Goal: Transaction & Acquisition: Purchase product/service

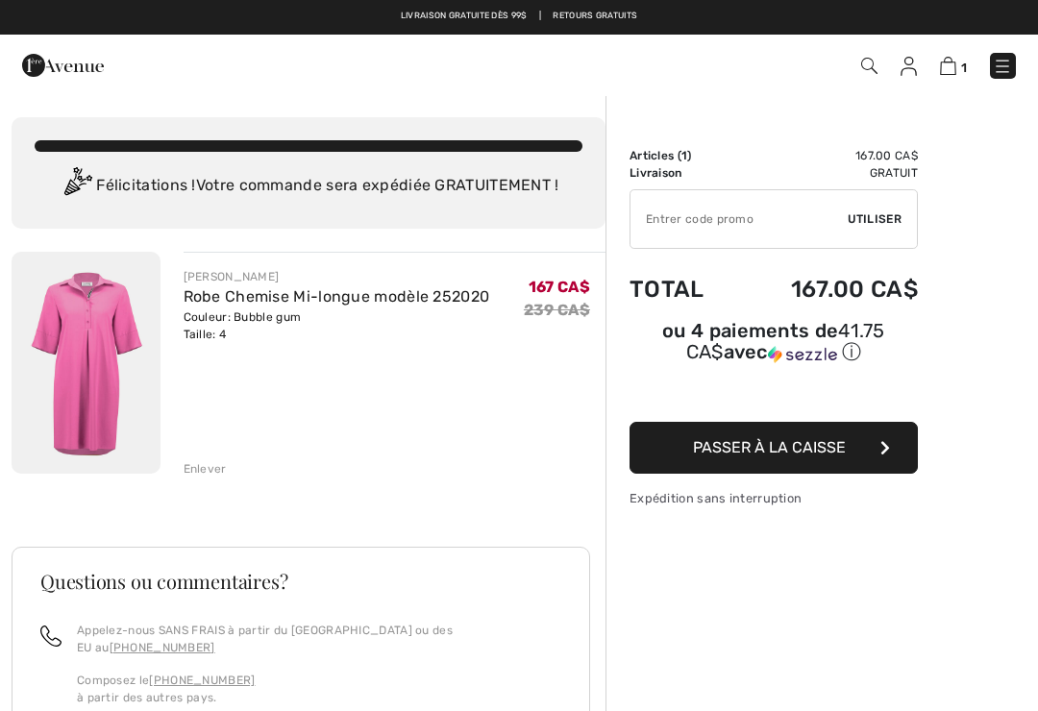
click at [868, 65] on img at bounding box center [869, 66] width 16 height 16
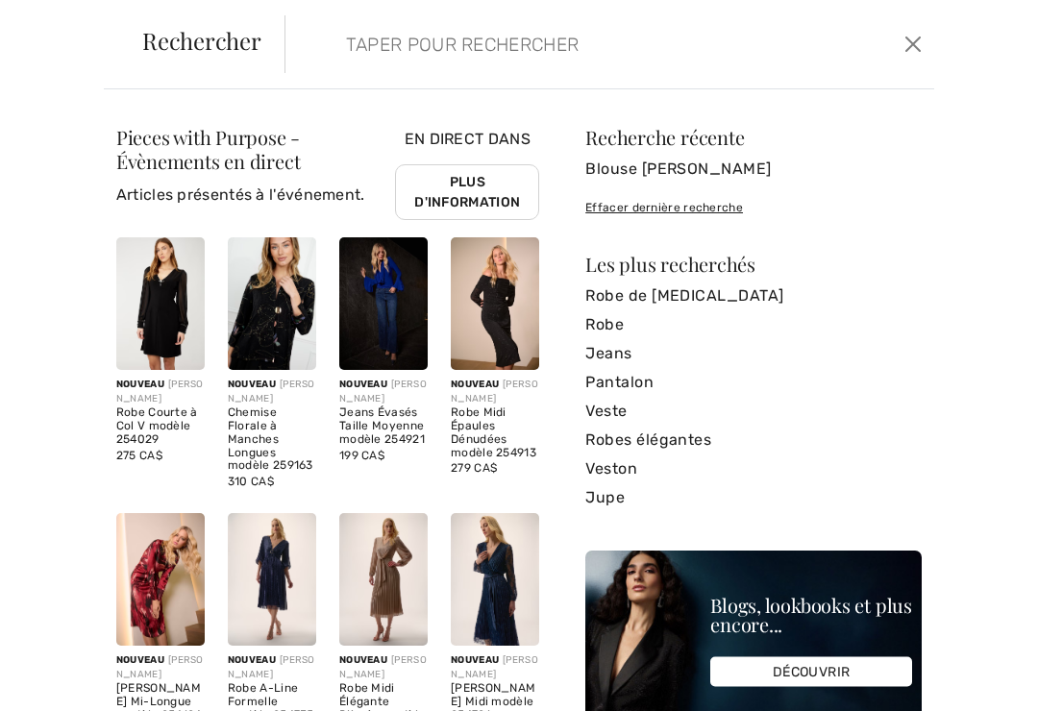
click at [428, 55] on input "search" at bounding box center [545, 44] width 426 height 58
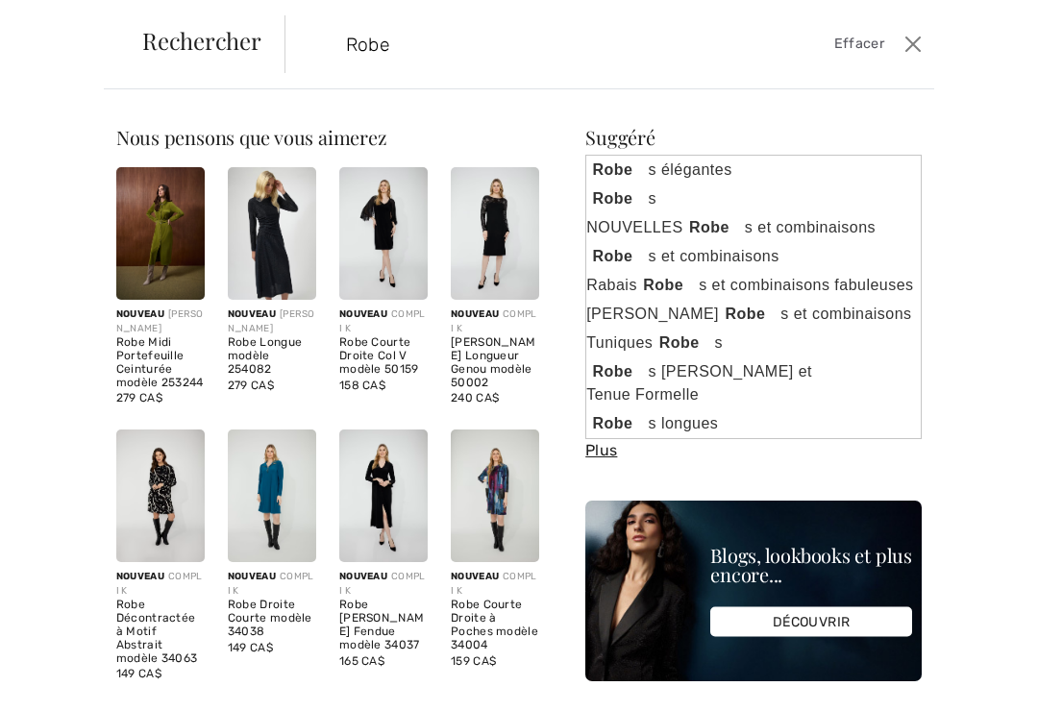
type input "Robe"
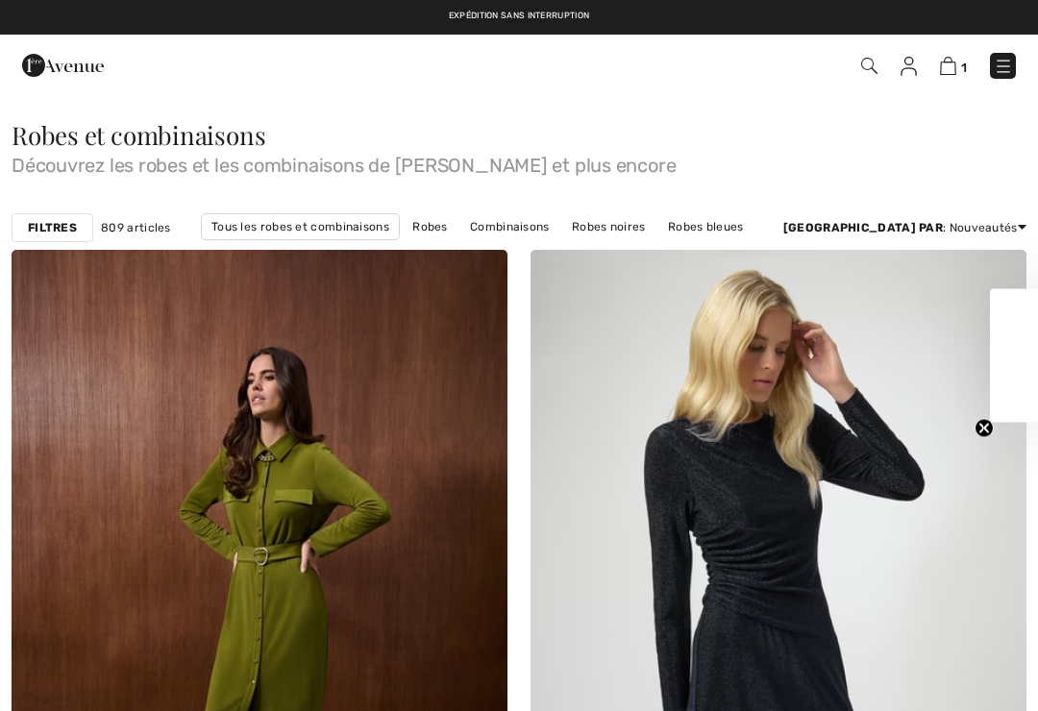
checkbox input "true"
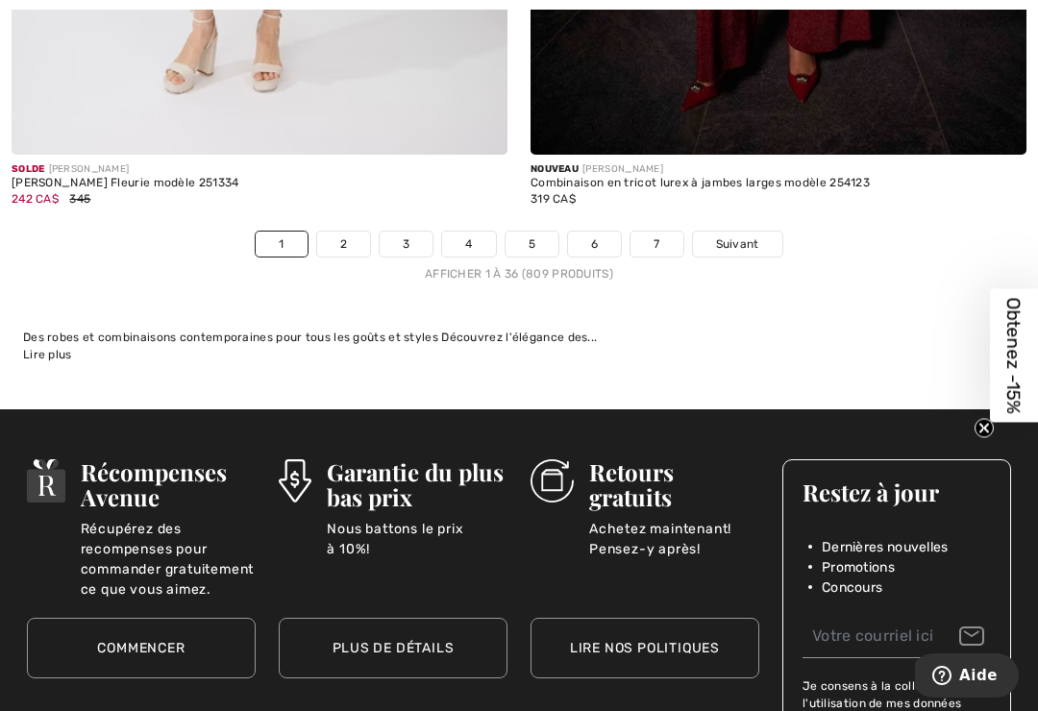
scroll to position [15284, 0]
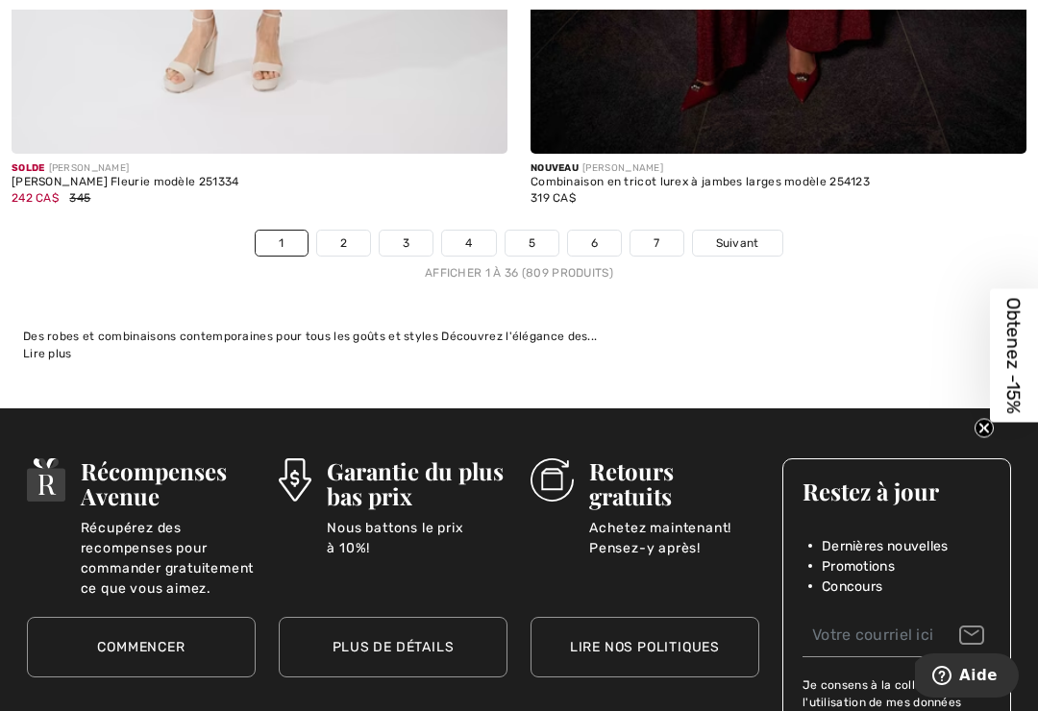
click at [347, 231] on link "2" at bounding box center [343, 243] width 53 height 25
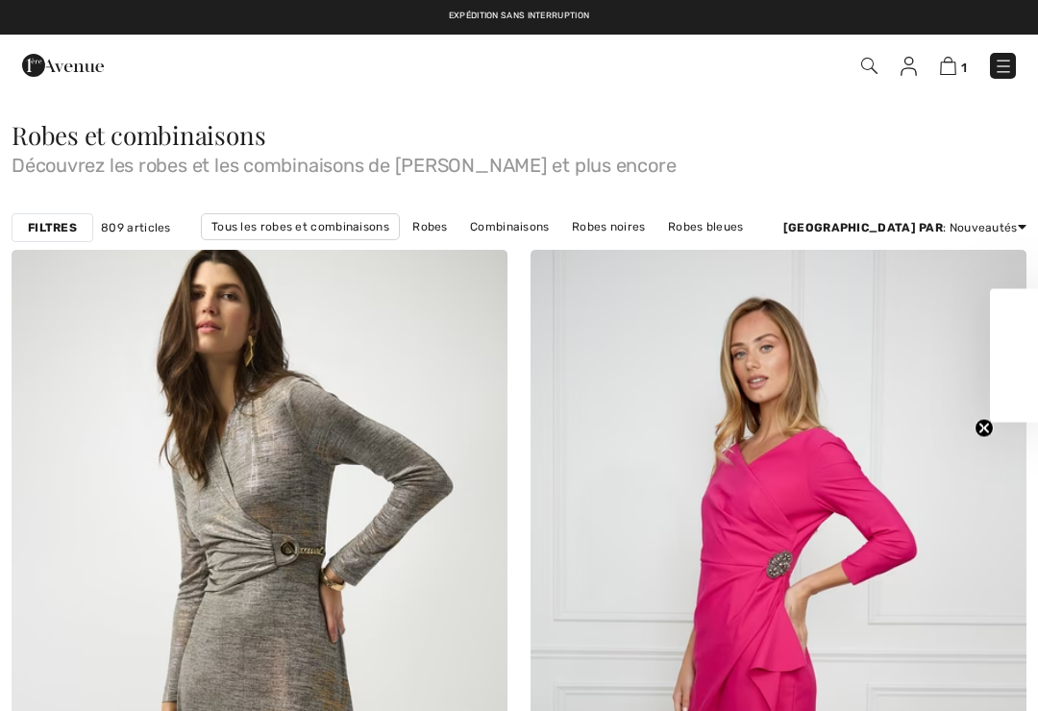
checkbox input "true"
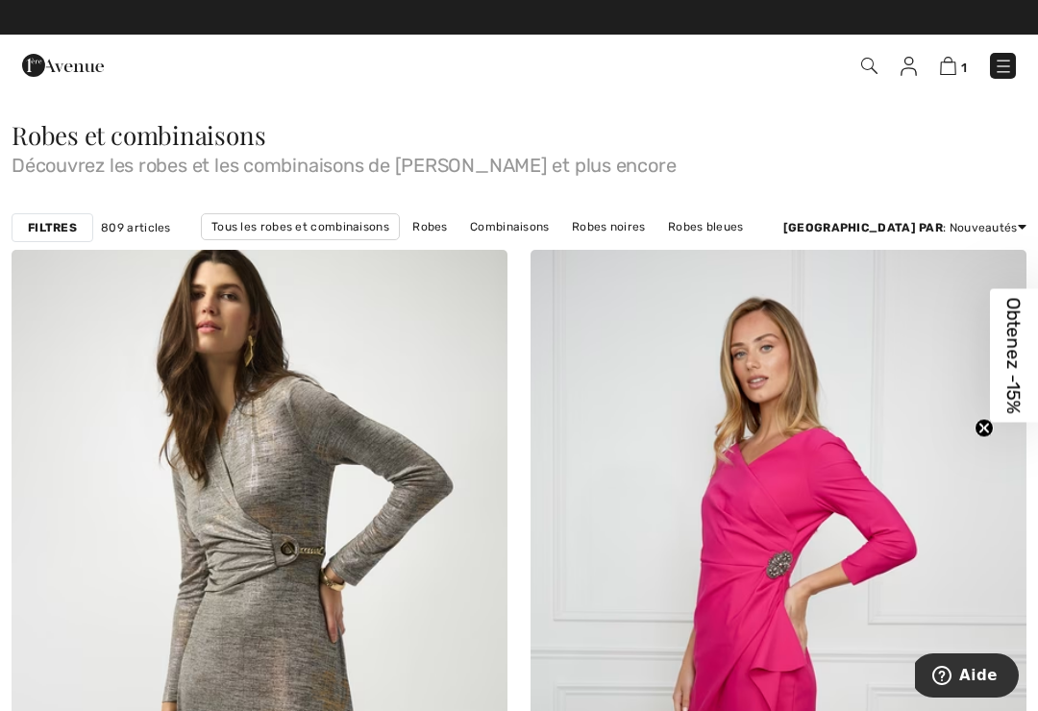
click at [869, 60] on img at bounding box center [869, 66] width 16 height 16
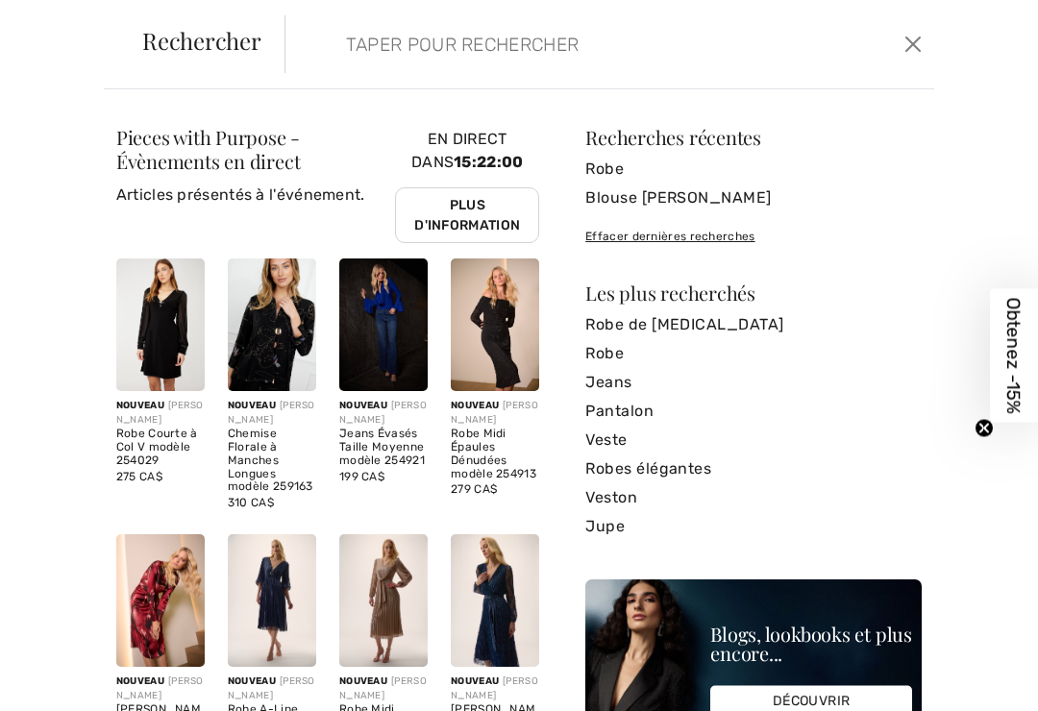
click at [393, 49] on input "search" at bounding box center [545, 44] width 426 height 58
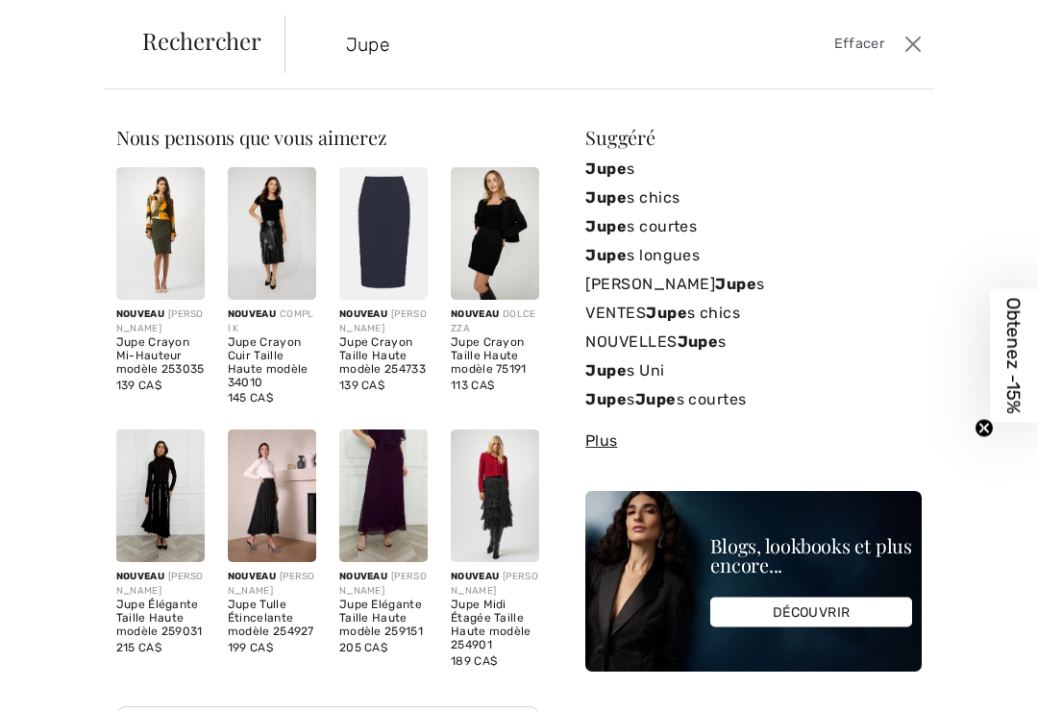
type input "Jupe"
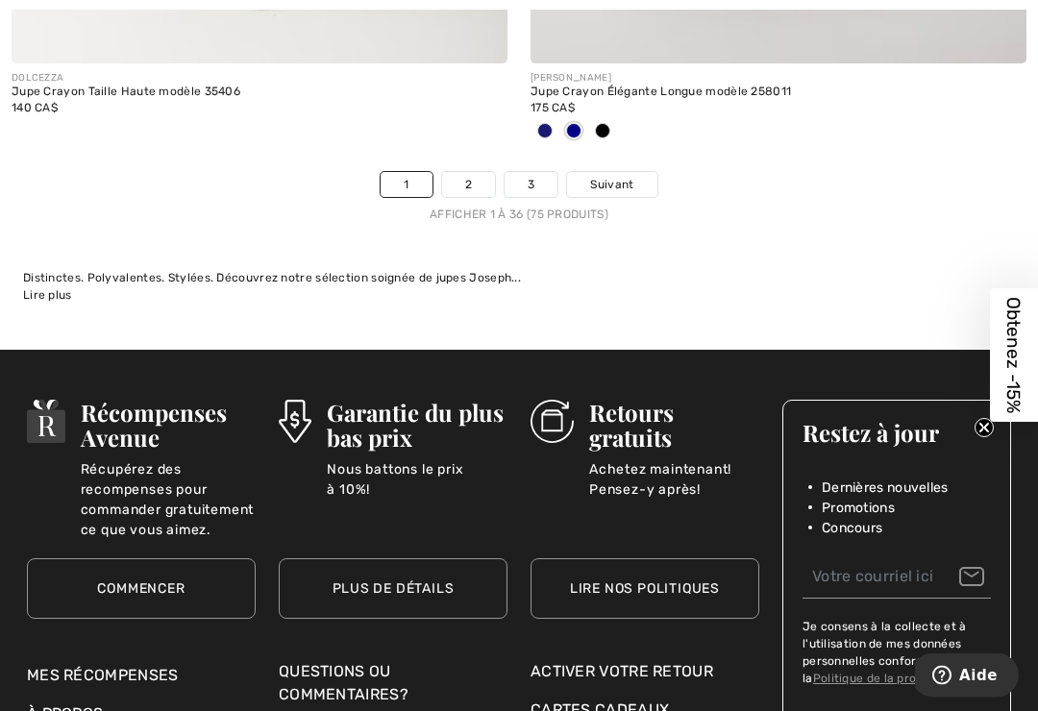
scroll to position [15488, 0]
click at [609, 176] on span "Suivant" at bounding box center [611, 184] width 43 height 17
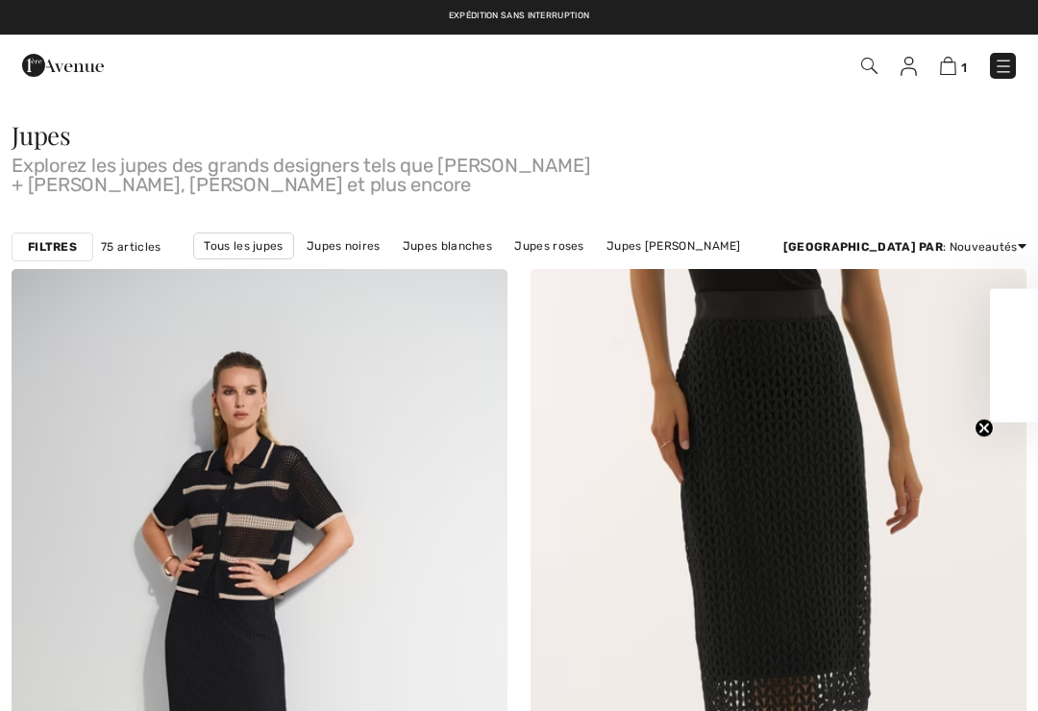
checkbox input "true"
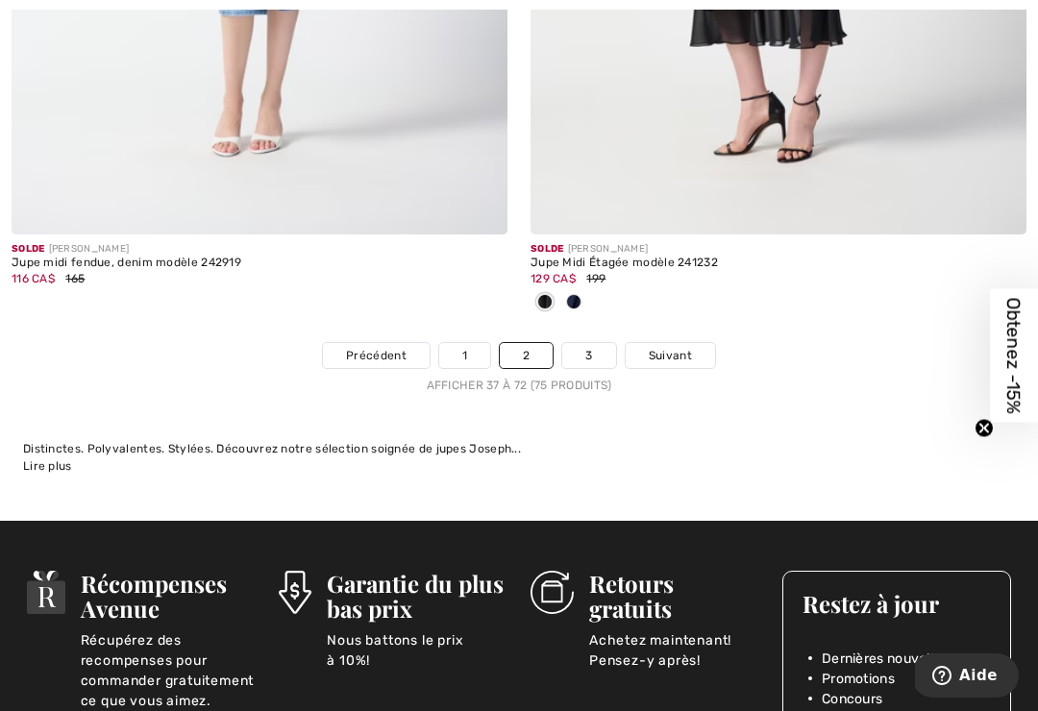
scroll to position [15308, 0]
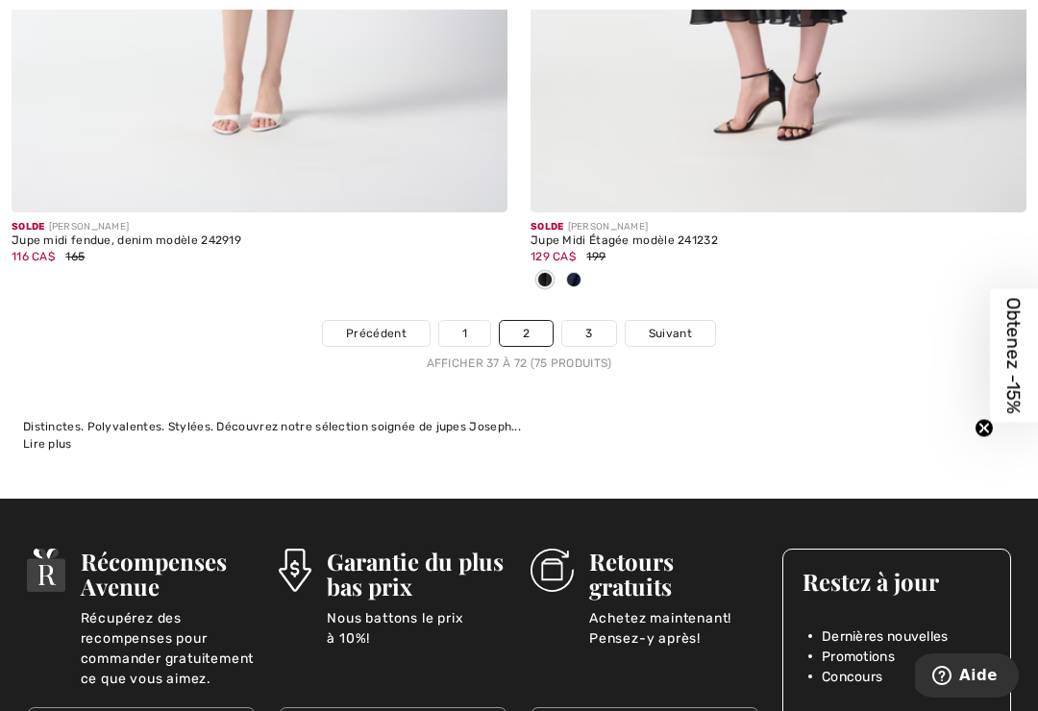
click at [688, 325] on span "Suivant" at bounding box center [670, 333] width 43 height 17
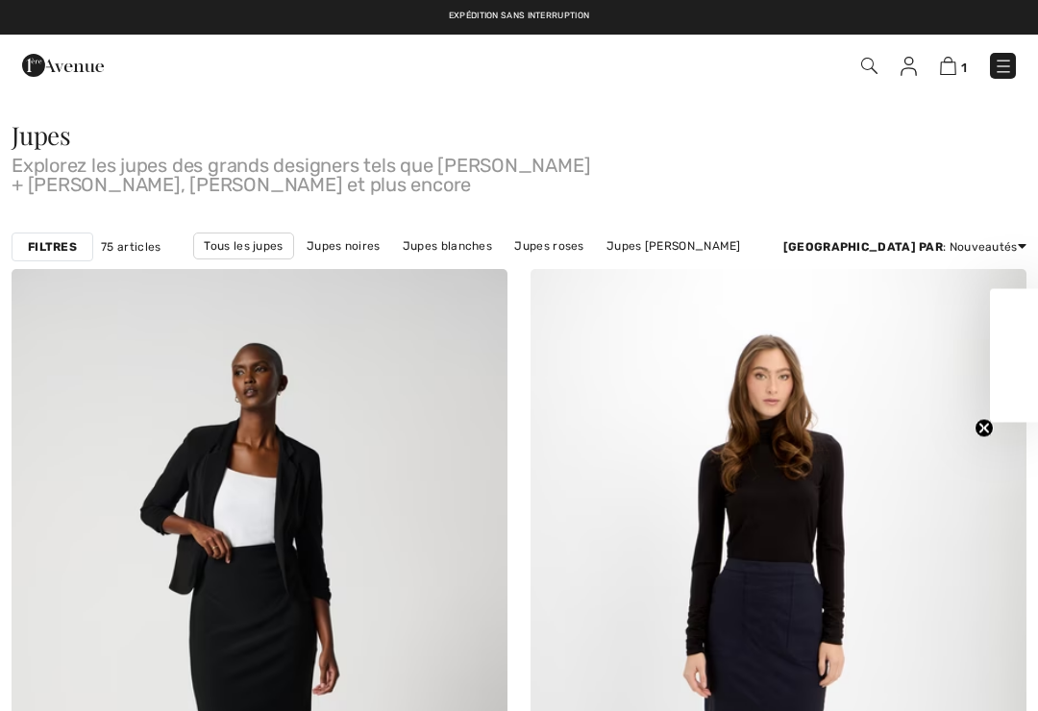
checkbox input "true"
